Goal: Information Seeking & Learning: Learn about a topic

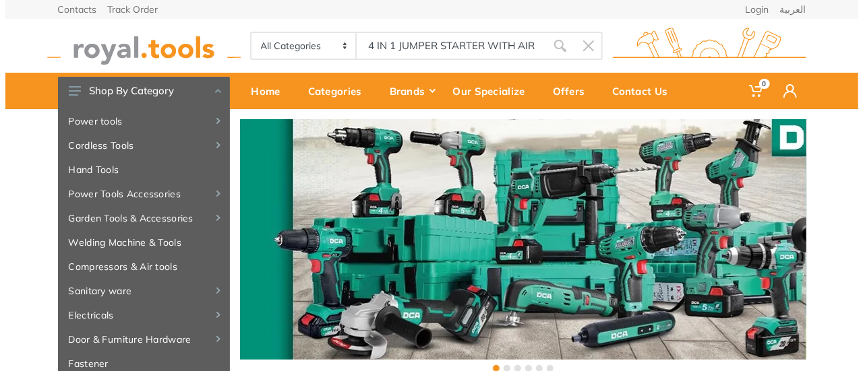
scroll to position [0, 73]
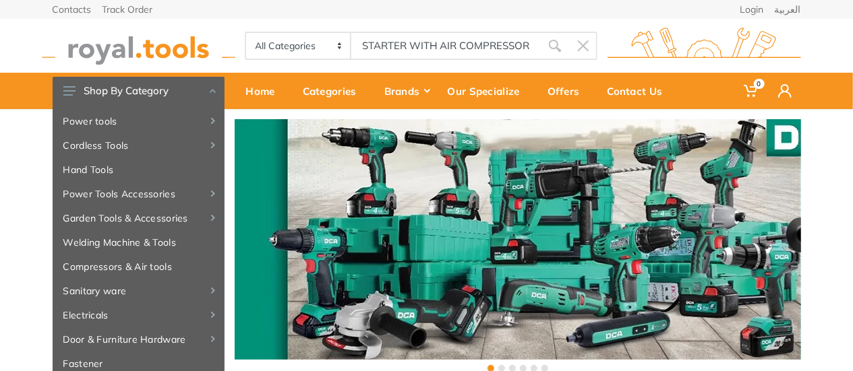
type input "4 IN 1 JUMPER STARTER WITH AIR COMPRESSOR"
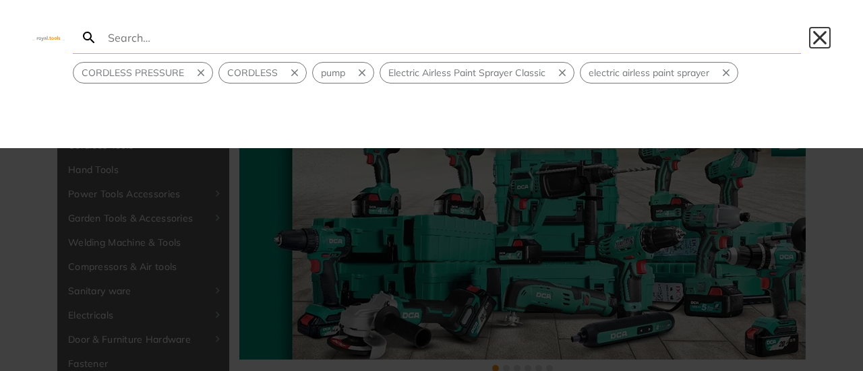
click at [823, 38] on button "Close" at bounding box center [820, 38] width 22 height 22
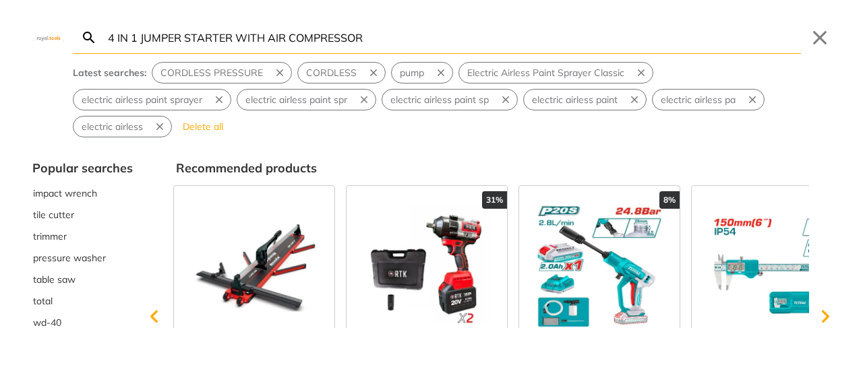
type input "4 IN 1 JUMPER STARTER WITH AIR COMPRESSOR"
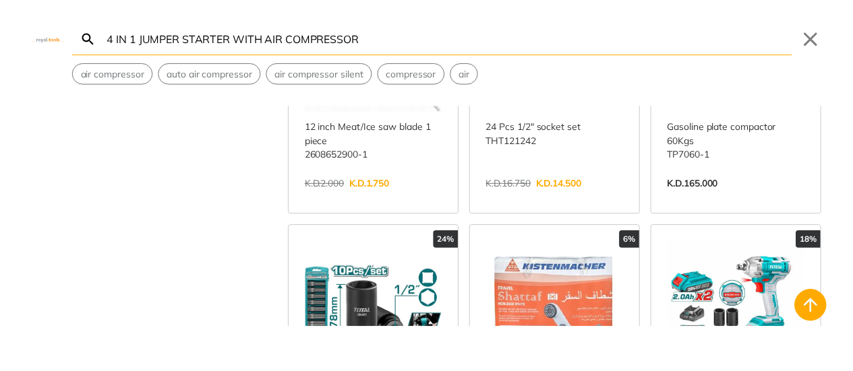
scroll to position [1281, 0]
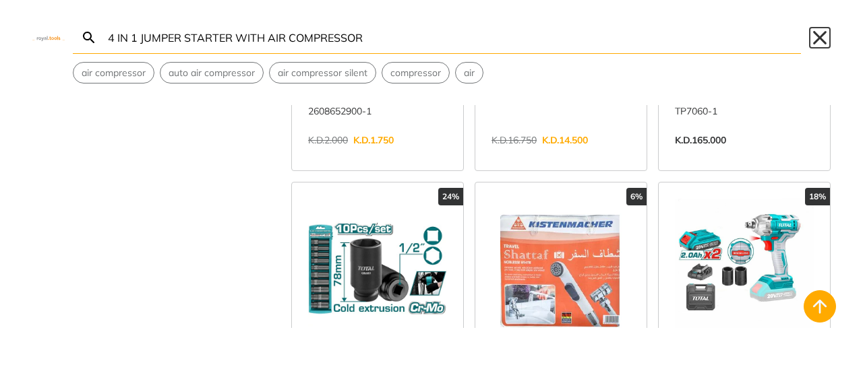
click at [825, 44] on button "Close" at bounding box center [820, 38] width 22 height 22
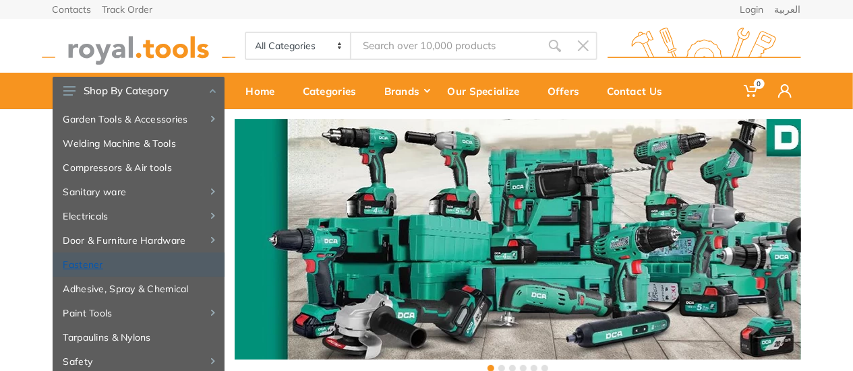
scroll to position [78, 0]
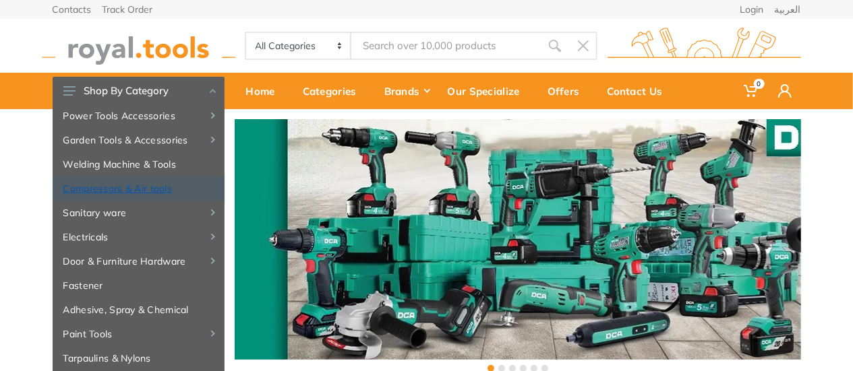
click at [151, 191] on link "Compressors & Air tools" at bounding box center [139, 189] width 172 height 24
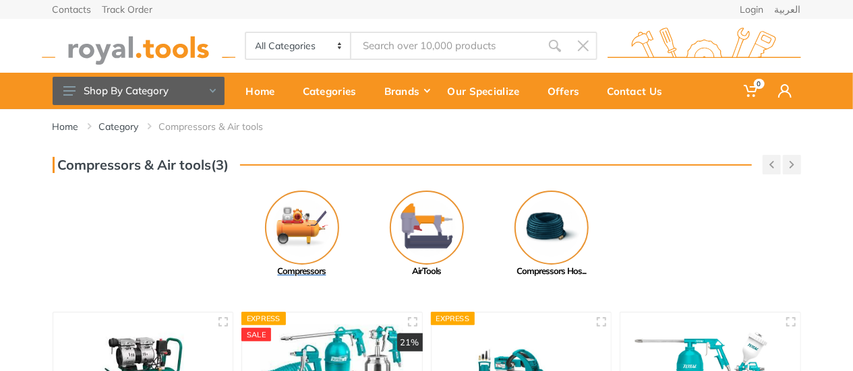
click at [287, 229] on img at bounding box center [302, 228] width 74 height 74
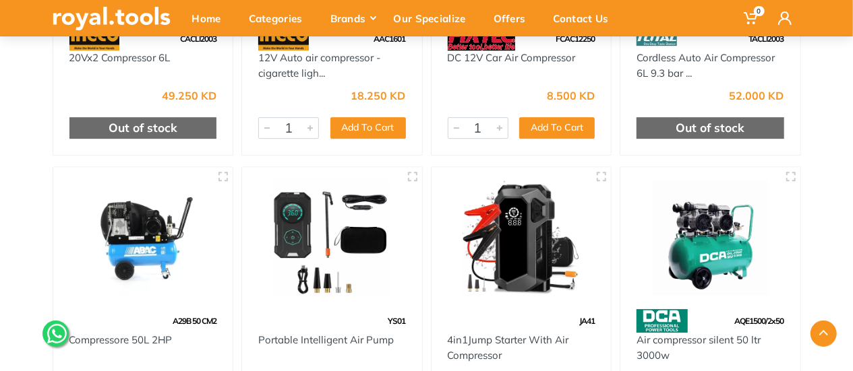
scroll to position [2090, 0]
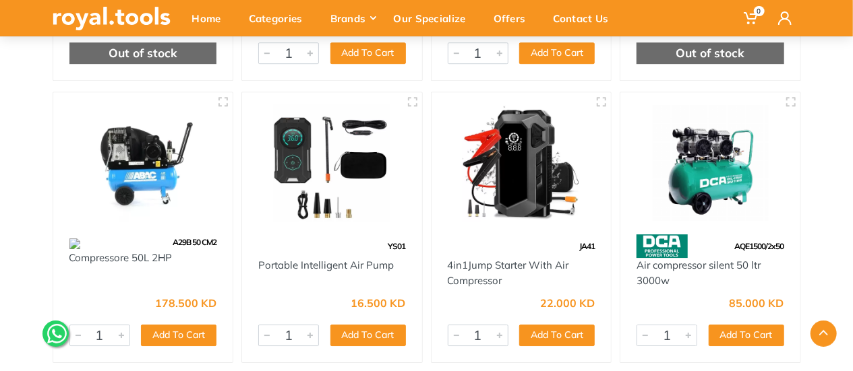
click at [523, 198] on img at bounding box center [522, 163] width 156 height 117
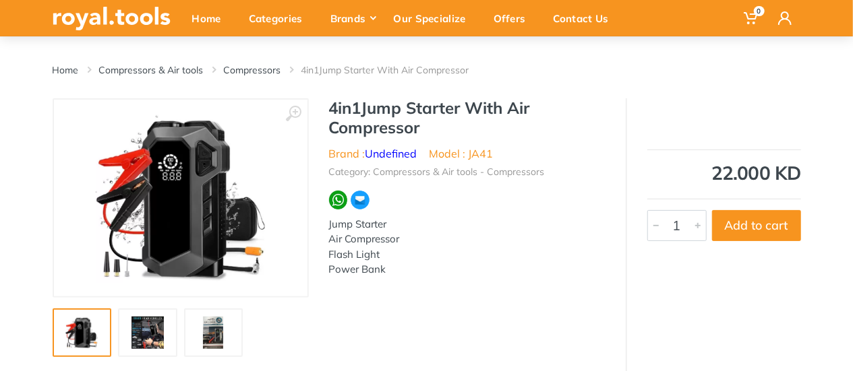
scroll to position [135, 0]
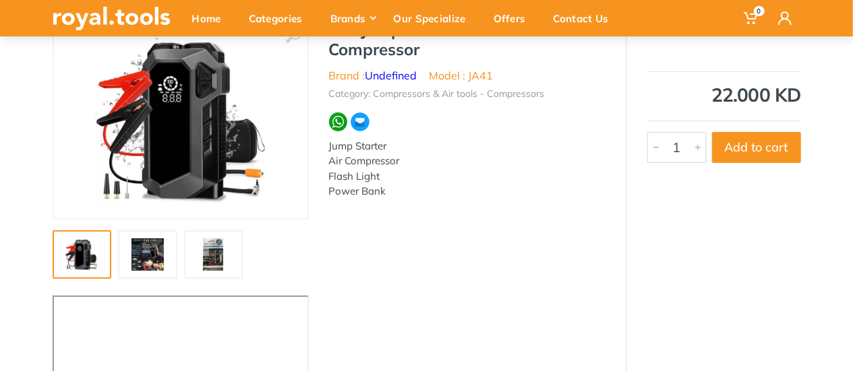
click at [142, 256] on img at bounding box center [147, 255] width 43 height 32
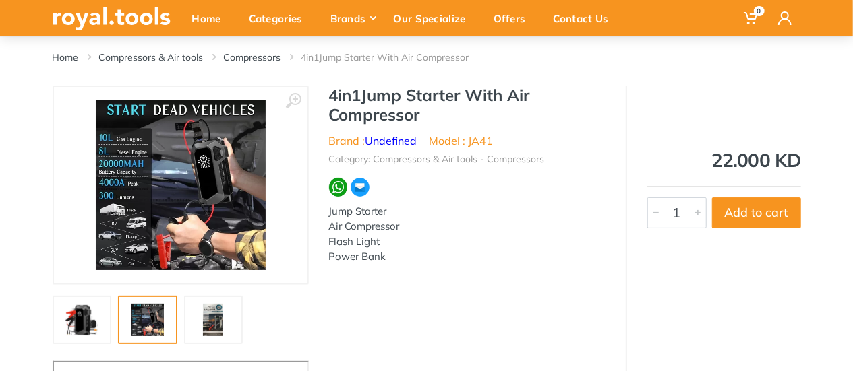
scroll to position [67, 0]
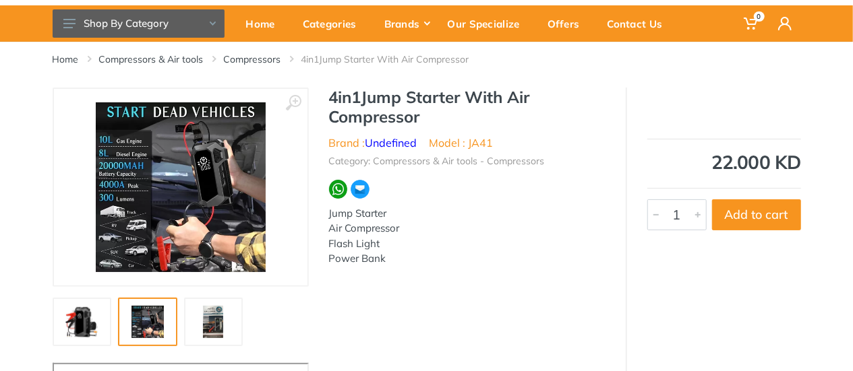
click at [211, 312] on img at bounding box center [213, 322] width 43 height 32
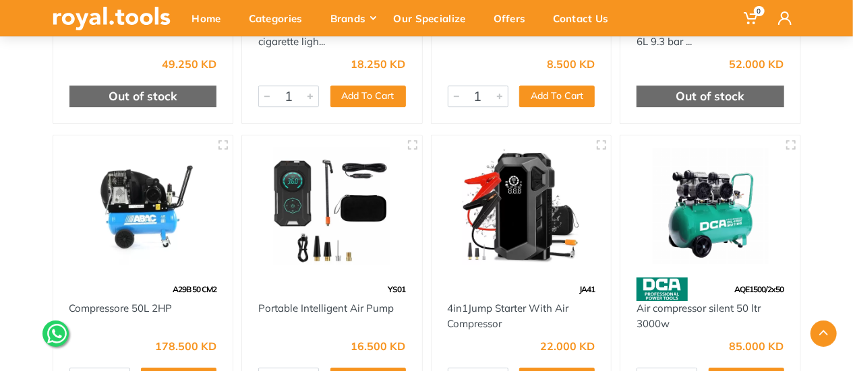
scroll to position [2017, 0]
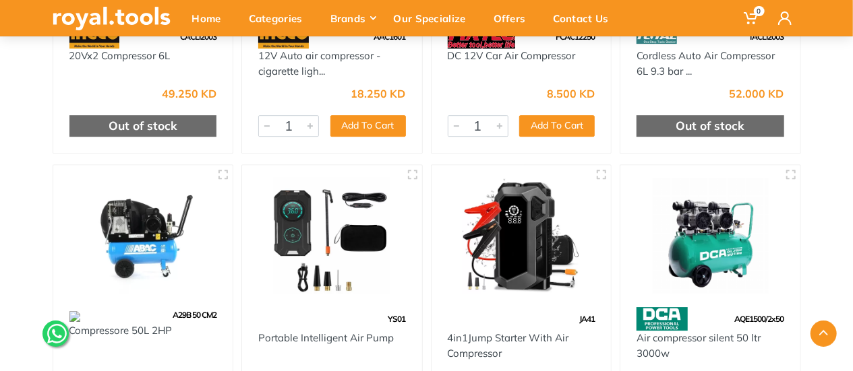
click at [353, 252] on img at bounding box center [332, 235] width 156 height 117
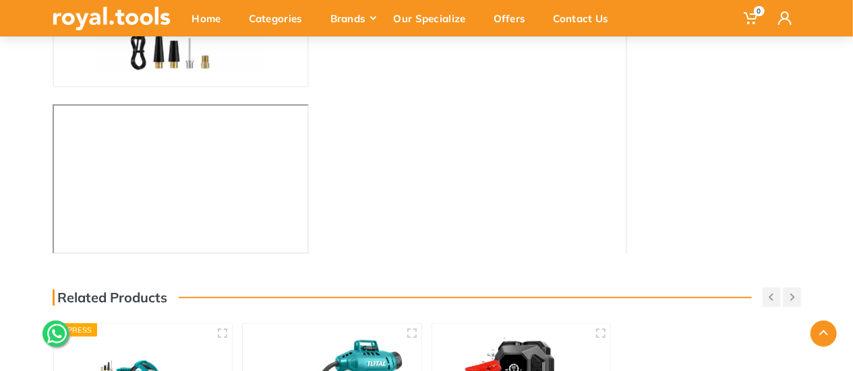
scroll to position [270, 0]
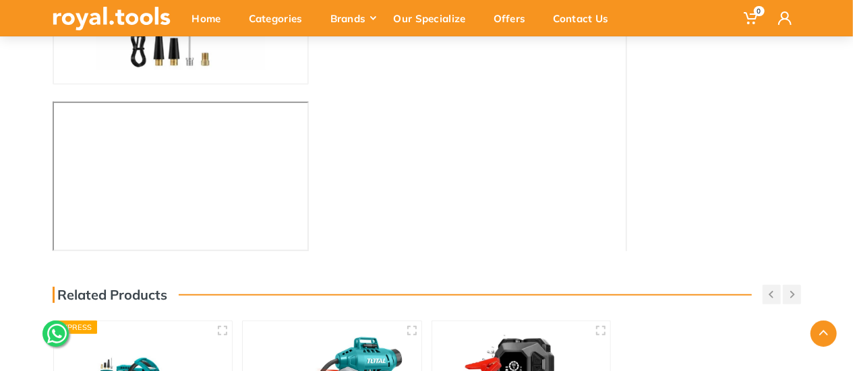
click at [368, 153] on div "‹ › Portable Intelligent Air Pump Brand : 1" at bounding box center [427, 68] width 748 height 366
click at [382, 155] on div "‹ › Portable Intelligent Air Pump Brand : 1" at bounding box center [427, 68] width 748 height 366
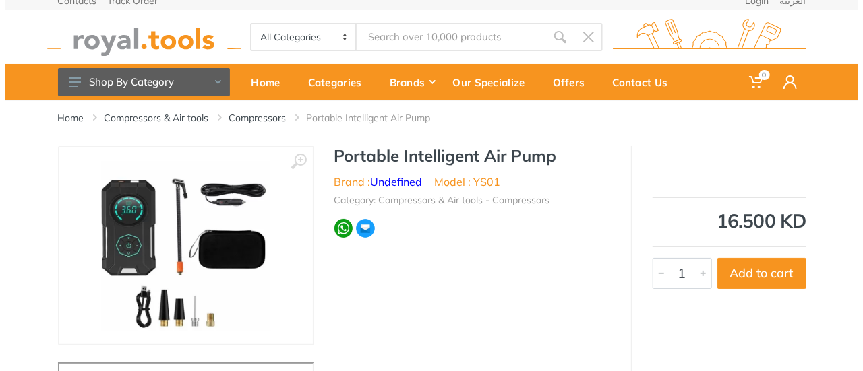
scroll to position [0, 0]
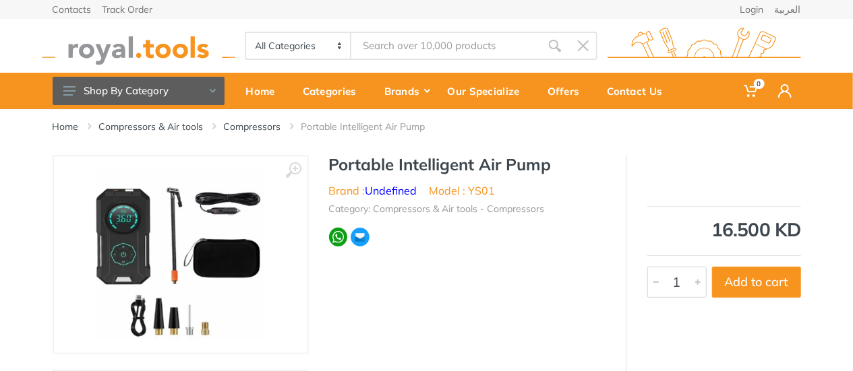
click at [343, 156] on h1 "Portable Intelligent Air Pump" at bounding box center [467, 165] width 276 height 20
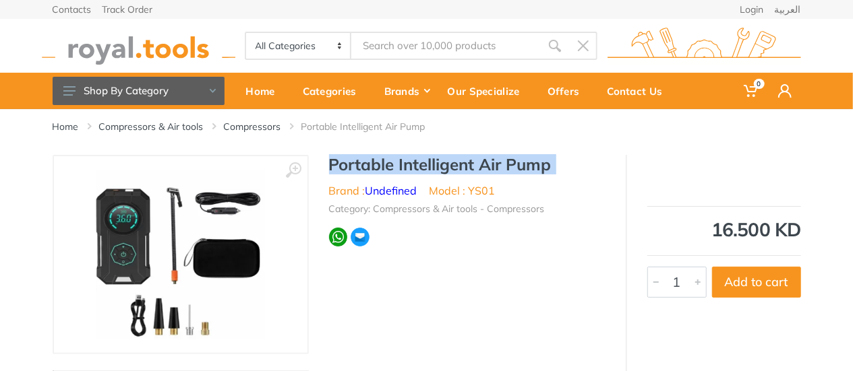
click at [343, 156] on h1 "Portable Intelligent Air Pump" at bounding box center [467, 165] width 276 height 20
copy div "Portable Intelligent Air Pump"
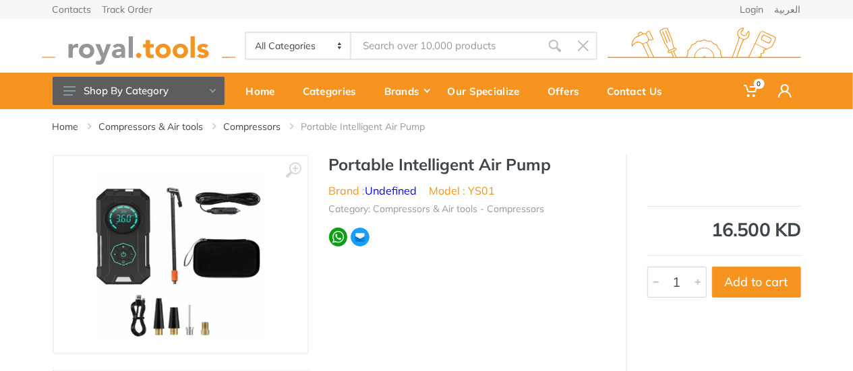
click at [402, 43] on input "Site search" at bounding box center [445, 46] width 189 height 28
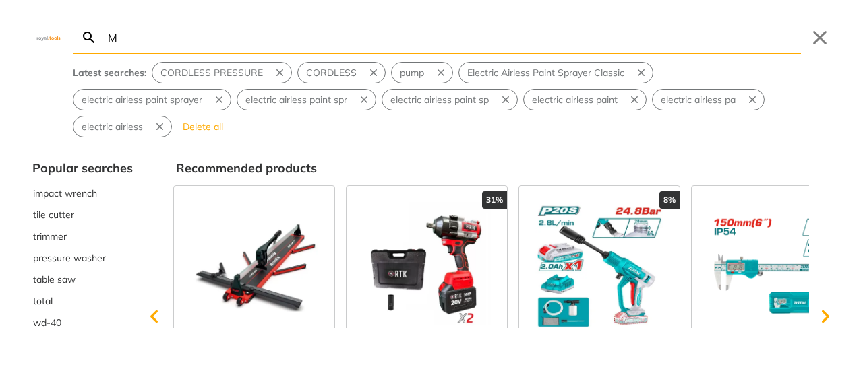
type input "M"
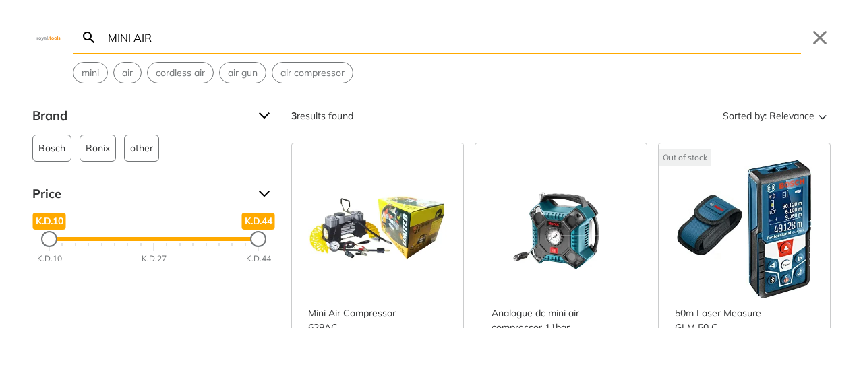
type input "MINI AIR"
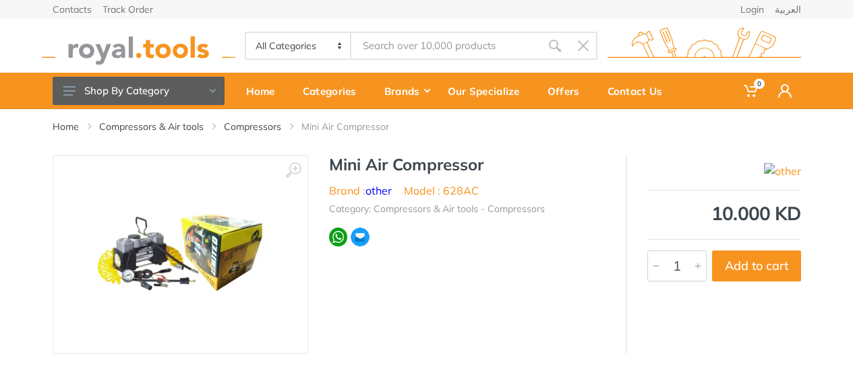
scroll to position [18, 0]
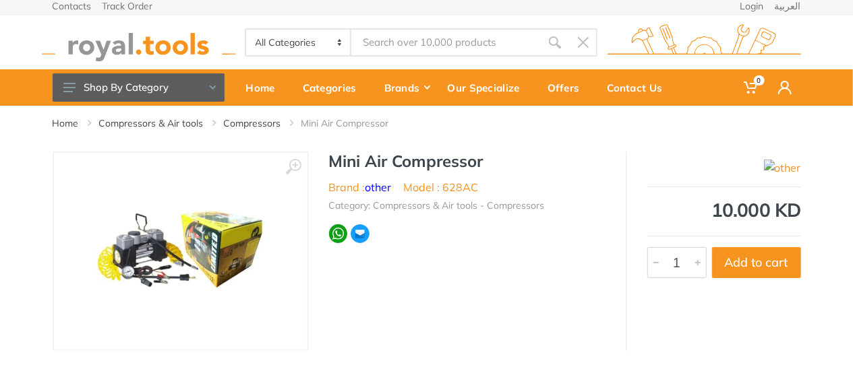
type input "MINI AIR"
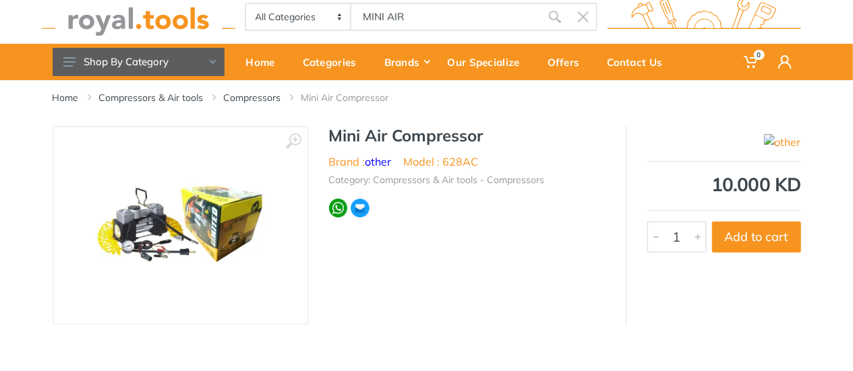
scroll to position [0, 0]
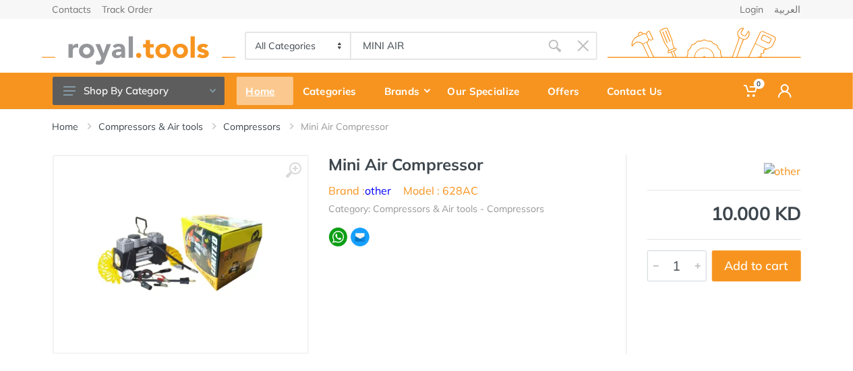
click at [254, 91] on div "Home" at bounding box center [265, 91] width 57 height 28
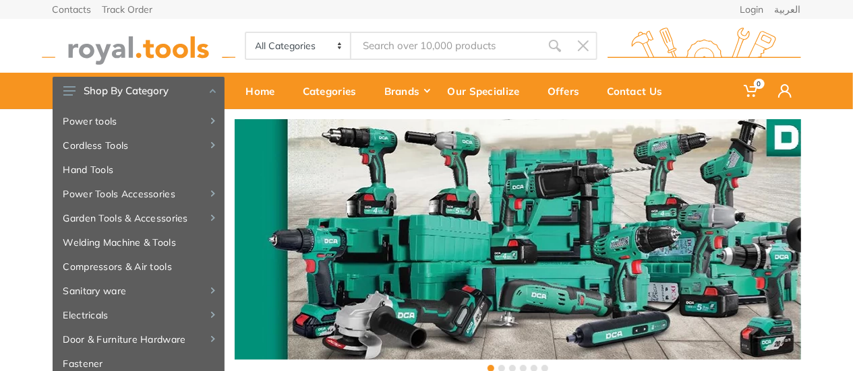
click at [817, 35] on div "Contacts Track Order Login العربية 0" at bounding box center [426, 54] width 853 height 109
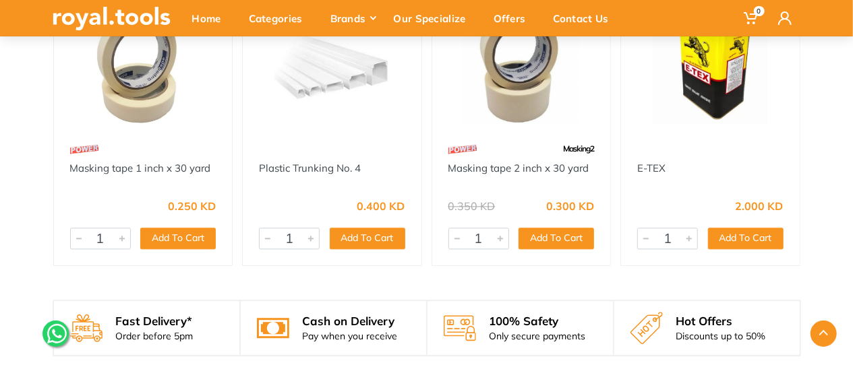
scroll to position [1483, 0]
